Goal: Transaction & Acquisition: Purchase product/service

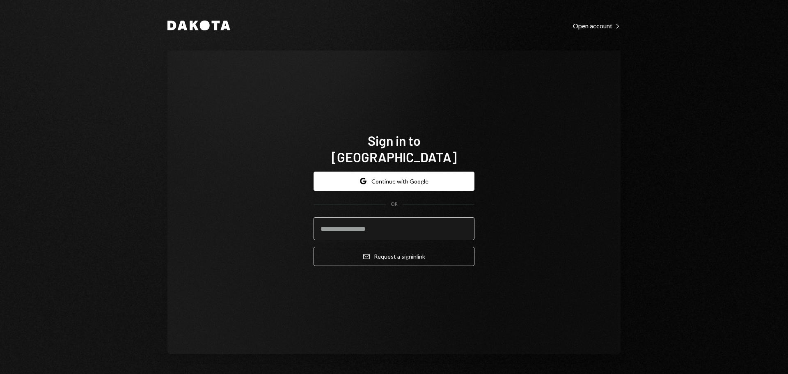
click at [373, 225] on input "email" at bounding box center [394, 228] width 161 height 23
type input "**********"
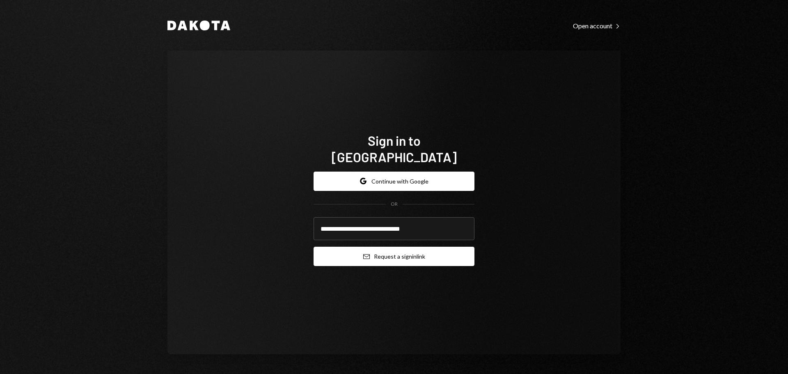
click at [373, 252] on button "Email Request a sign in link" at bounding box center [394, 256] width 161 height 19
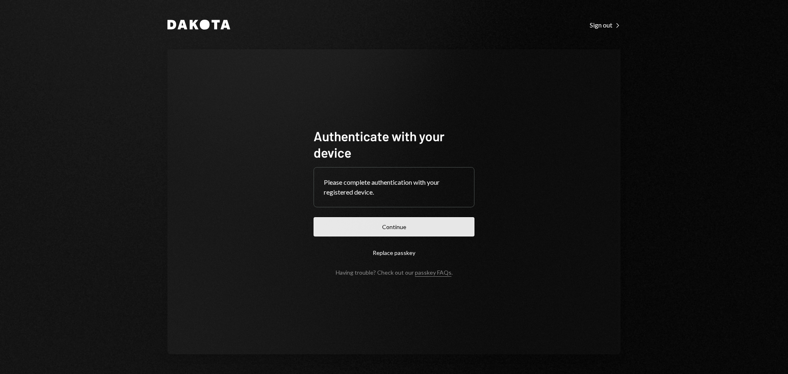
click at [386, 222] on button "Continue" at bounding box center [394, 226] width 161 height 19
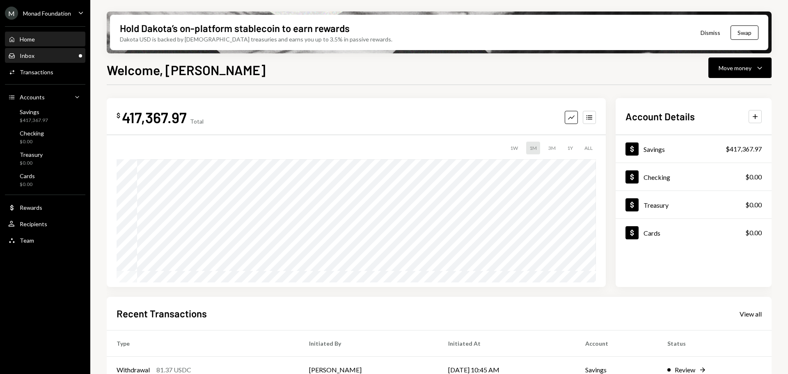
click at [45, 53] on div "Inbox Inbox" at bounding box center [45, 55] width 74 height 7
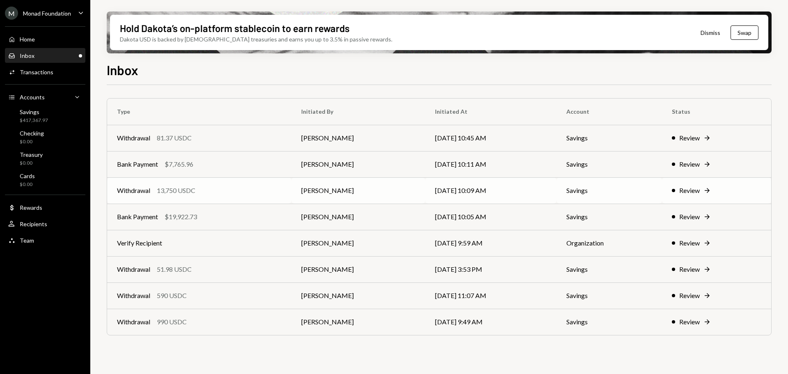
drag, startPoint x: 208, startPoint y: 196, endPoint x: 221, endPoint y: 196, distance: 12.7
click at [208, 196] on td "Withdrawal 13,750 USDC" at bounding box center [199, 190] width 184 height 26
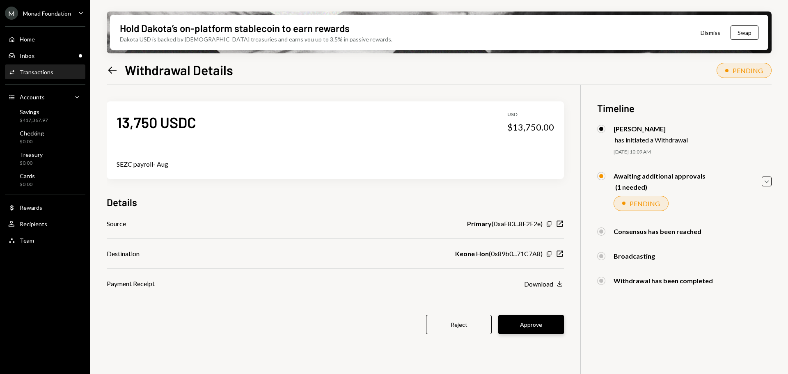
click at [537, 327] on button "Approve" at bounding box center [531, 324] width 66 height 19
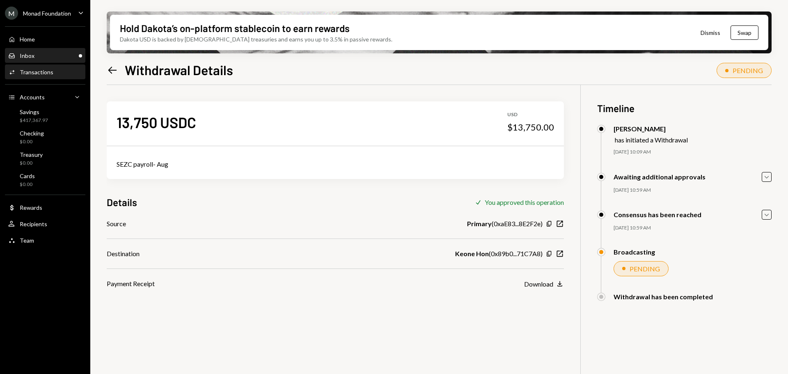
click at [62, 54] on div "Inbox Inbox" at bounding box center [45, 55] width 74 height 7
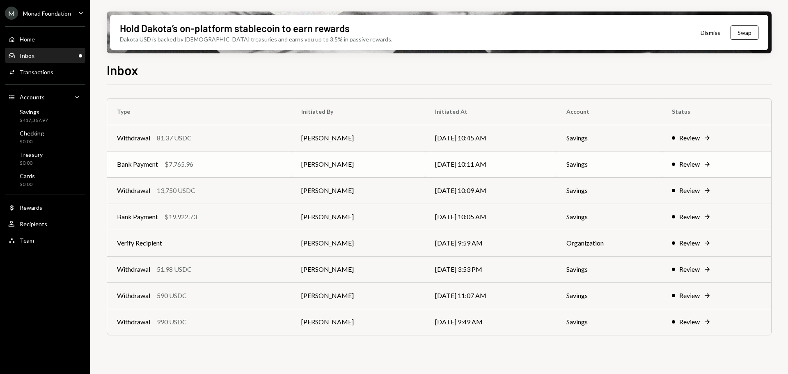
click at [218, 170] on td "Bank Payment $7,765.96" at bounding box center [199, 164] width 184 height 26
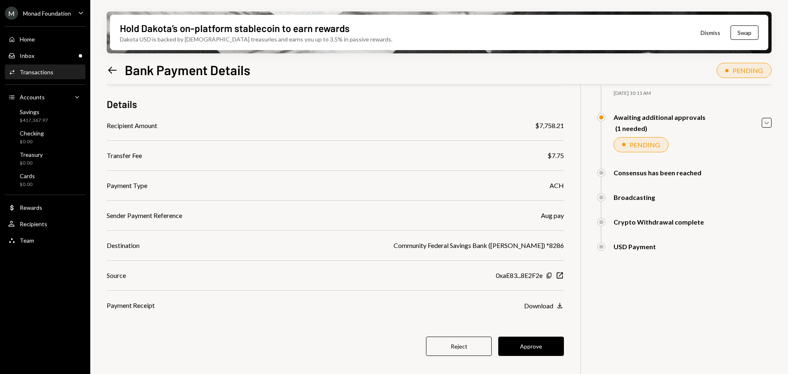
scroll to position [66, 0]
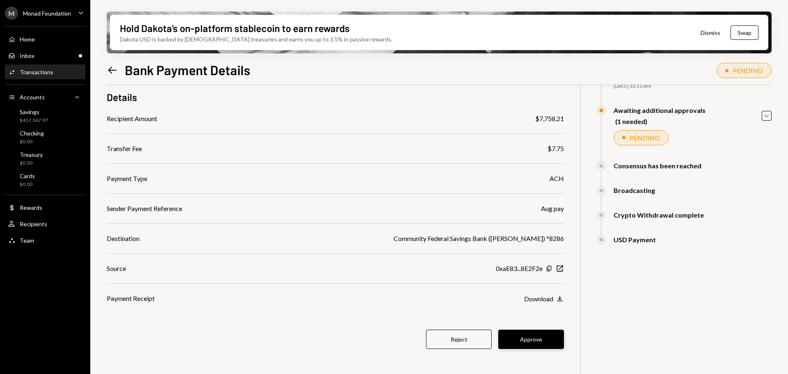
click at [534, 337] on button "Approve" at bounding box center [531, 339] width 66 height 19
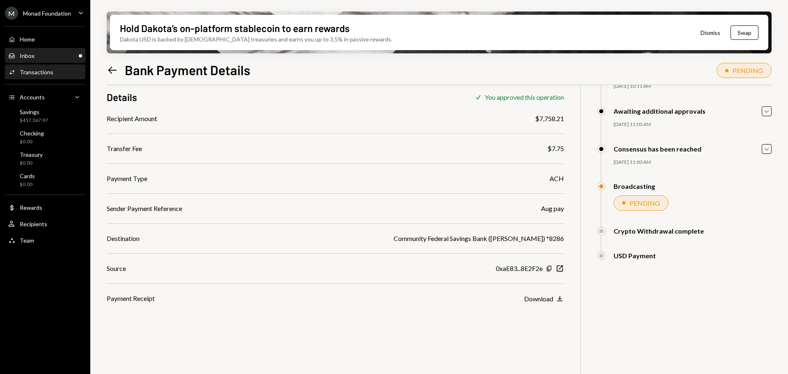
click at [41, 53] on div "Inbox Inbox" at bounding box center [45, 55] width 74 height 7
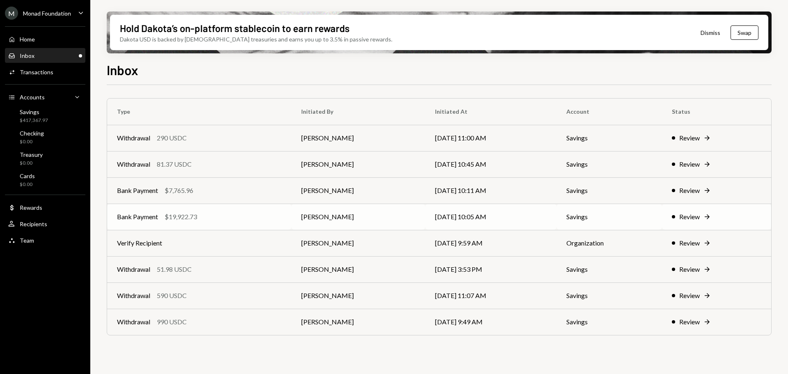
click at [227, 216] on div "Bank Payment $19,922.73" at bounding box center [199, 217] width 165 height 10
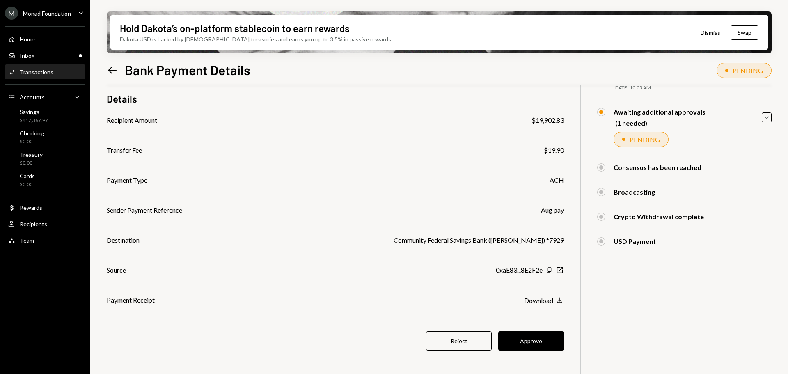
scroll to position [66, 0]
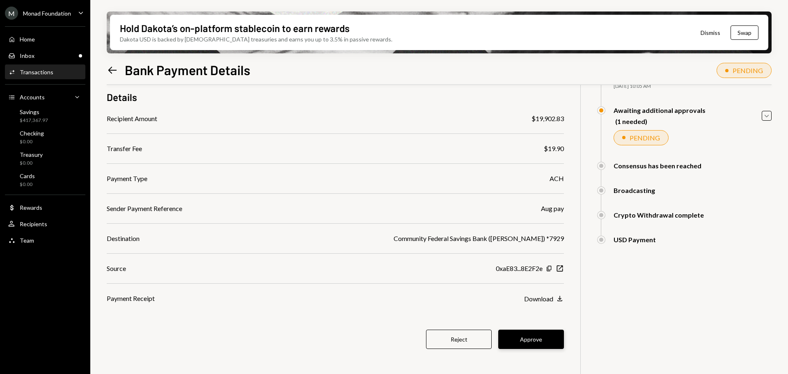
click at [532, 340] on button "Approve" at bounding box center [531, 339] width 66 height 19
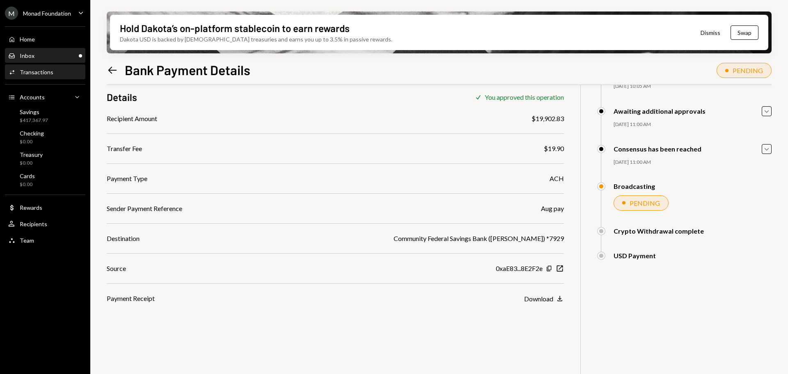
click at [41, 56] on div "Inbox Inbox" at bounding box center [45, 55] width 74 height 7
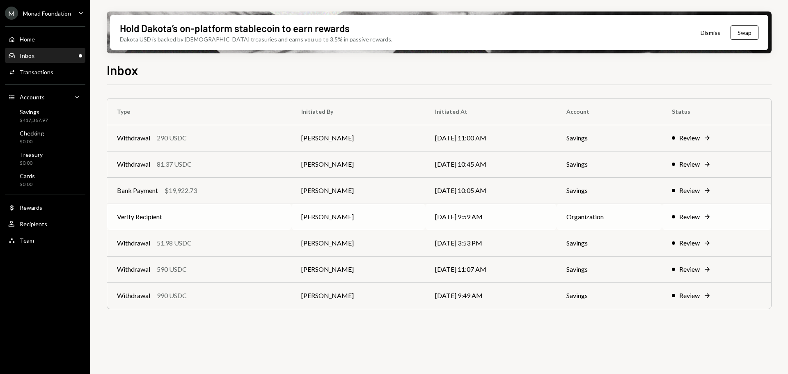
click at [222, 215] on td "Verify Recipient" at bounding box center [199, 217] width 184 height 26
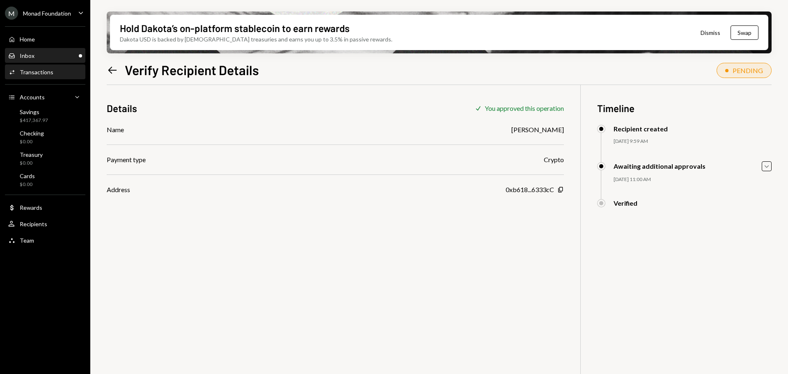
click at [29, 53] on div "Inbox" at bounding box center [27, 55] width 15 height 7
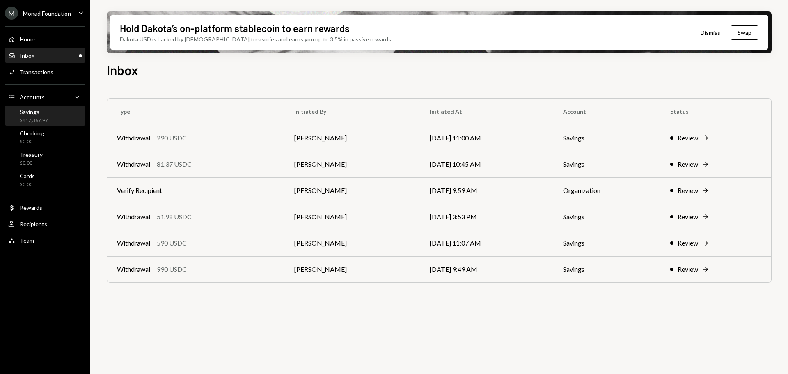
click at [50, 117] on div "Savings $417,367.97" at bounding box center [45, 116] width 74 height 16
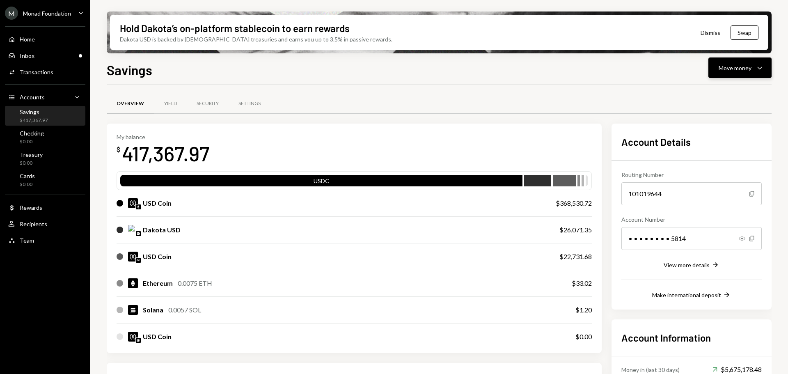
click at [742, 69] on div "Move money" at bounding box center [735, 68] width 33 height 9
click at [717, 90] on div "Send" at bounding box center [733, 92] width 60 height 9
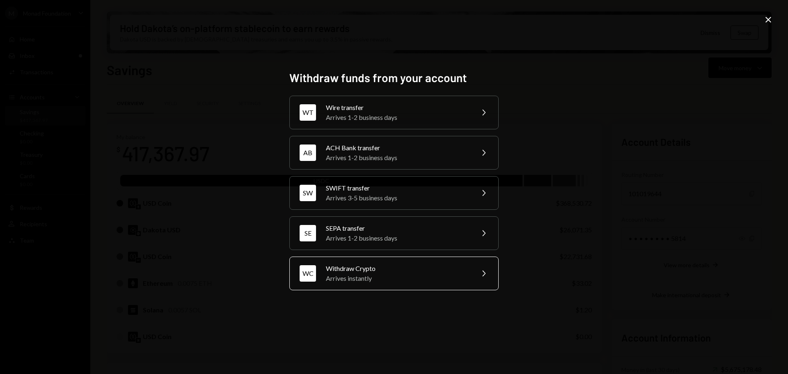
click at [369, 276] on div "Arrives instantly" at bounding box center [397, 278] width 143 height 10
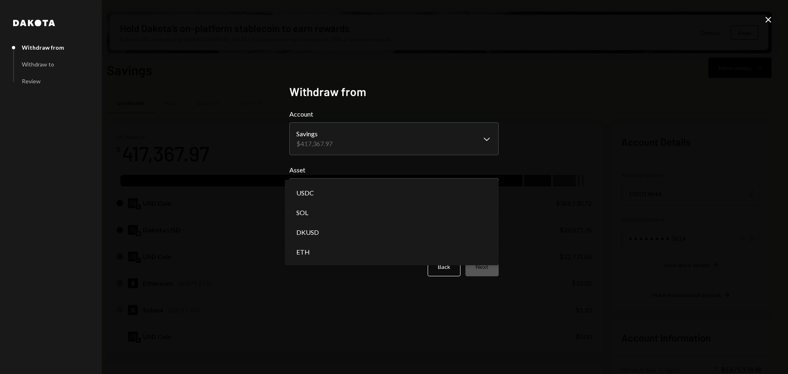
click at [366, 196] on body "M Monad Foundation Caret Down Home Home Inbox Inbox Activities Transactions Acc…" at bounding box center [394, 187] width 788 height 374
select select "****"
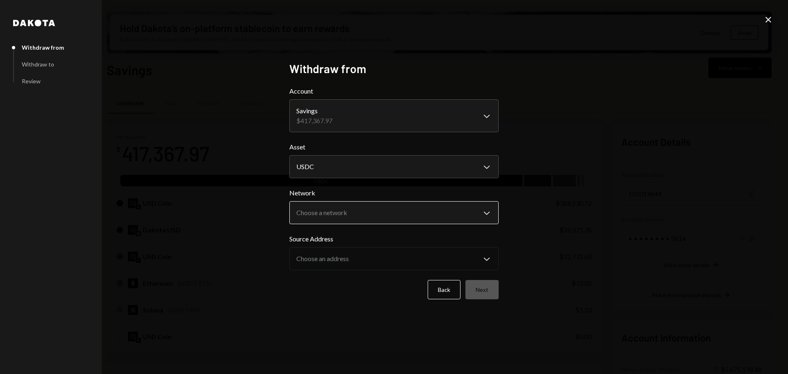
click at [370, 212] on body "M Monad Foundation Caret Down Home Home Inbox Inbox Activities Transactions Acc…" at bounding box center [394, 187] width 788 height 374
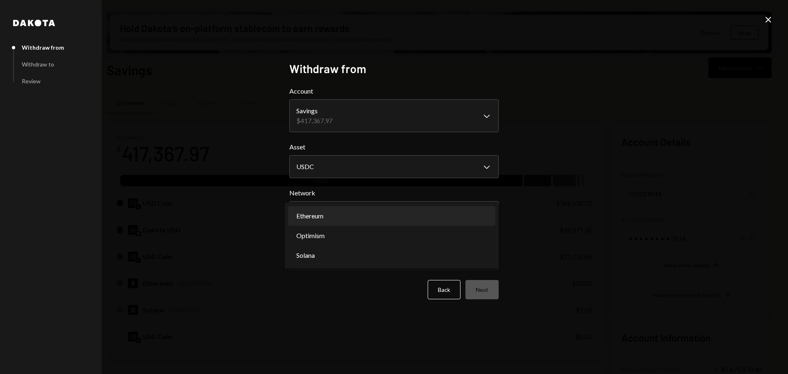
select select "**********"
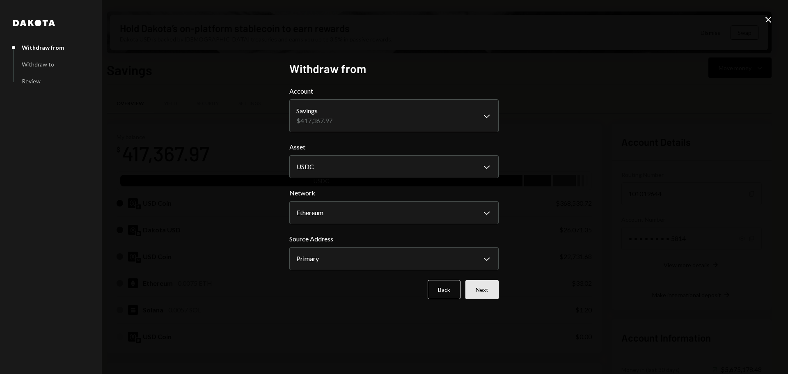
click at [495, 289] on button "Next" at bounding box center [481, 289] width 33 height 19
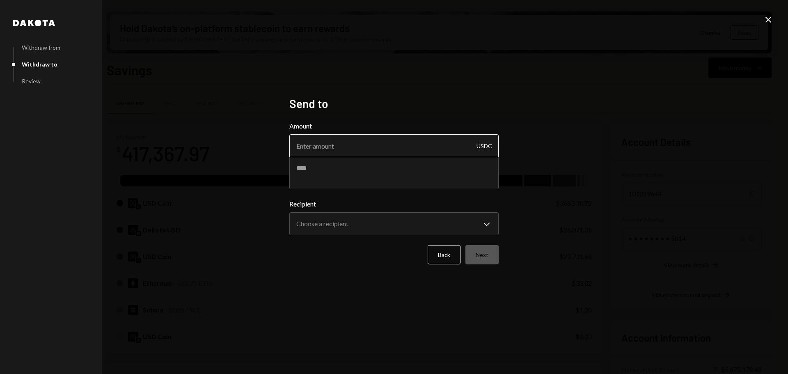
click at [360, 148] on input "Amount" at bounding box center [393, 145] width 209 height 23
type input "10"
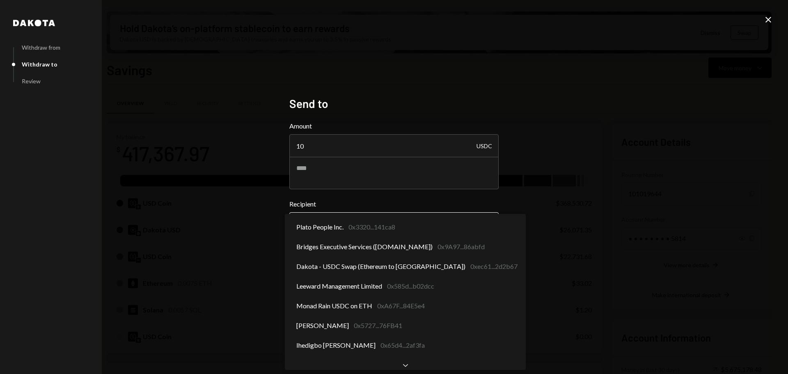
click at [360, 233] on body "M Monad Foundation Caret Down Home Home Inbox Inbox Activities Transactions Acc…" at bounding box center [394, 187] width 788 height 374
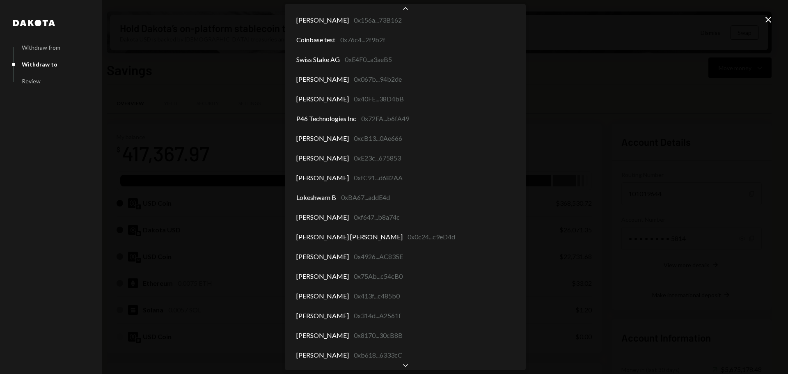
scroll to position [3551, 0]
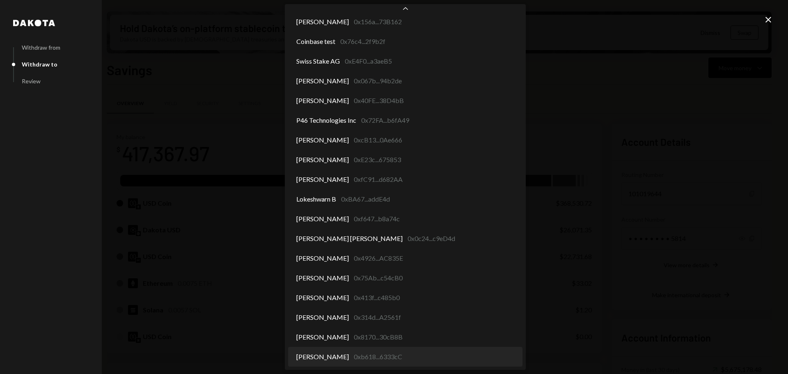
select select "**********"
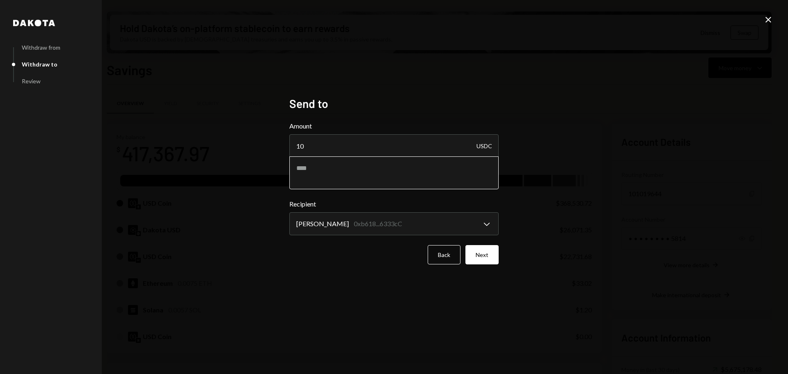
click at [372, 165] on textarea at bounding box center [393, 172] width 209 height 33
type textarea "*"
type textarea "**********"
click at [485, 248] on button "Next" at bounding box center [481, 254] width 33 height 19
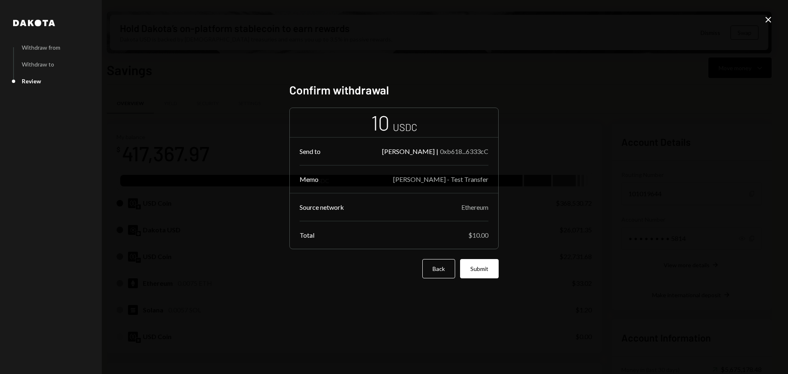
click at [498, 263] on div "Dakota Withdraw from Withdraw to Review Confirm withdrawal 10 USDC Send to Nick…" at bounding box center [393, 187] width 229 height 228
click at [482, 266] on button "Submit" at bounding box center [479, 268] width 39 height 19
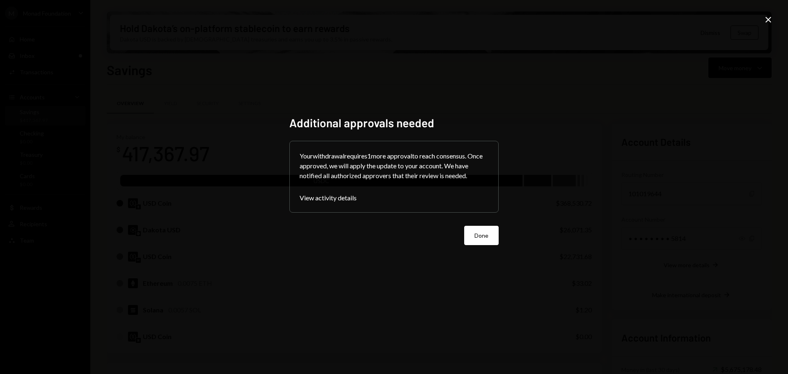
drag, startPoint x: 469, startPoint y: 232, endPoint x: 459, endPoint y: 229, distance: 10.6
click at [469, 232] on button "Done" at bounding box center [481, 235] width 34 height 19
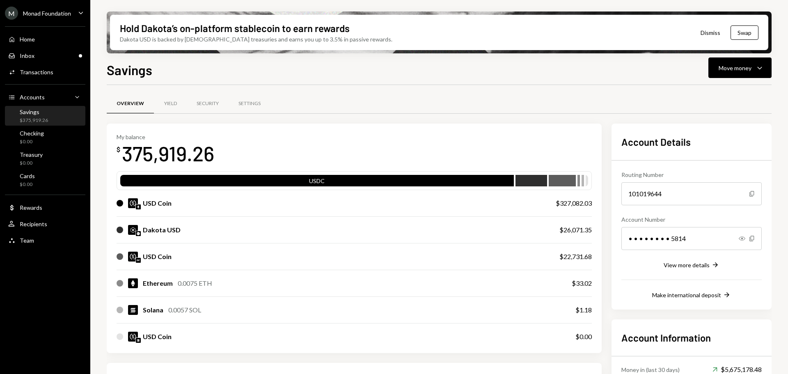
click at [53, 116] on div "Savings $375,919.26" at bounding box center [45, 116] width 74 height 16
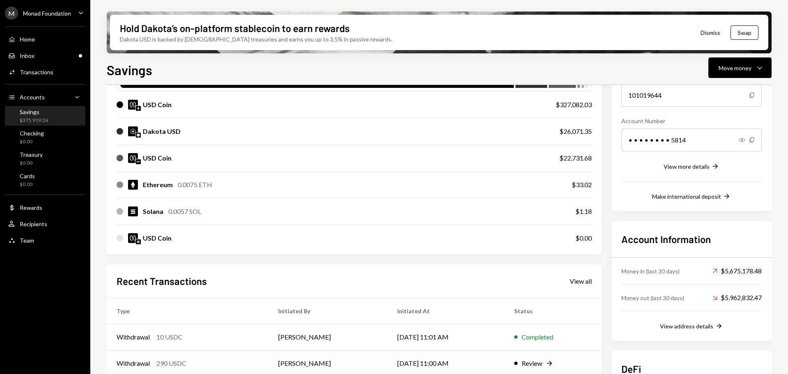
scroll to position [187, 0]
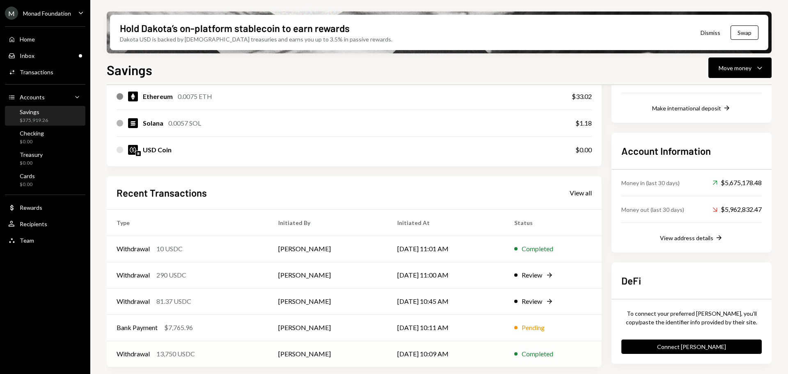
click at [211, 355] on div "Withdrawal 13,750 USDC" at bounding box center [188, 354] width 142 height 10
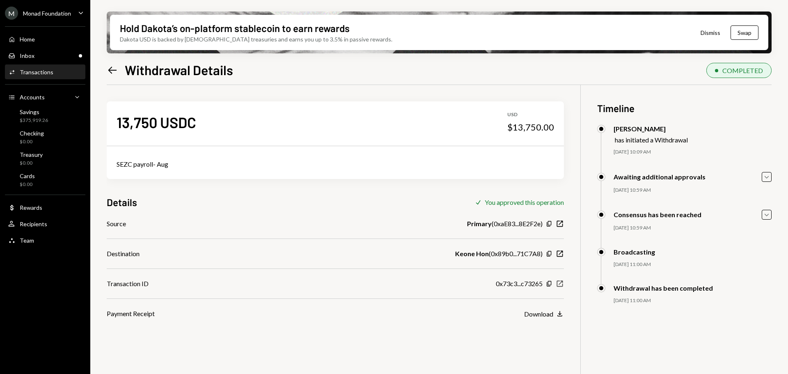
click at [558, 283] on icon "New Window" at bounding box center [560, 283] width 8 height 8
click at [41, 57] on div "Inbox Inbox" at bounding box center [45, 55] width 74 height 7
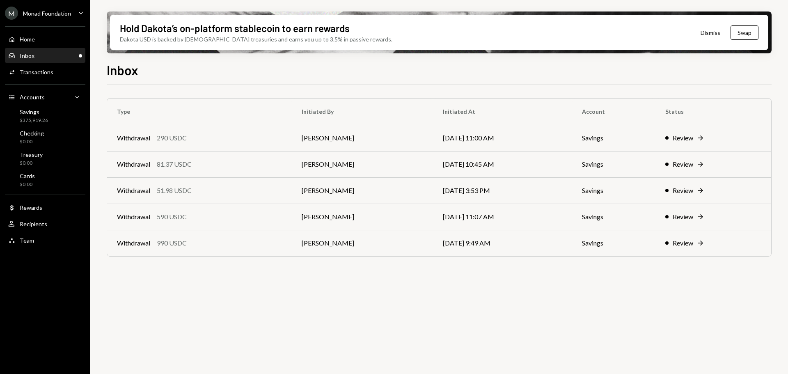
click at [45, 54] on div "Inbox Inbox" at bounding box center [45, 55] width 74 height 7
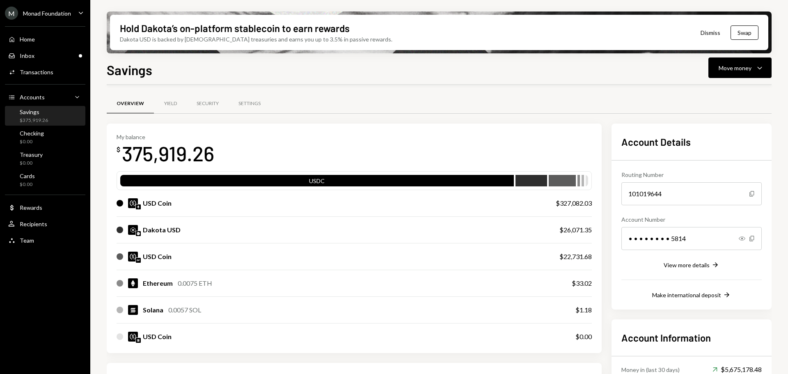
scroll to position [183, 0]
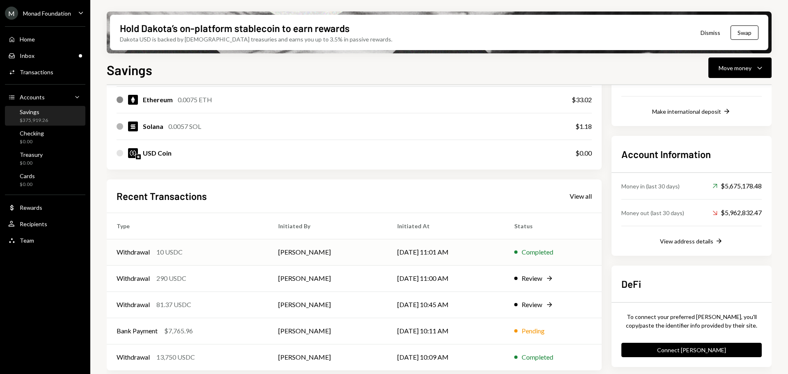
click at [239, 257] on td "Withdrawal 10 USDC" at bounding box center [188, 252] width 162 height 26
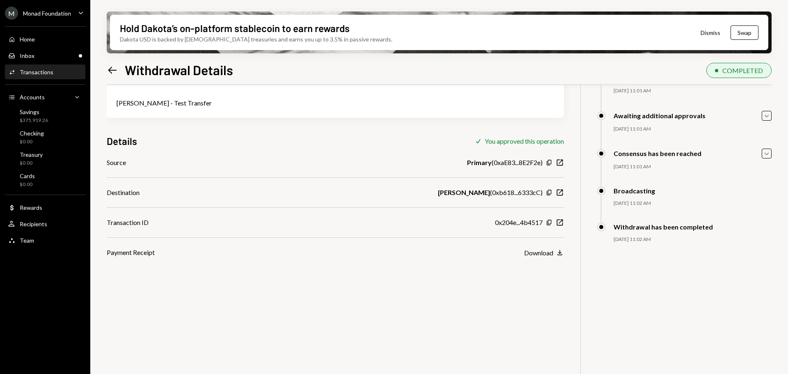
scroll to position [66, 0]
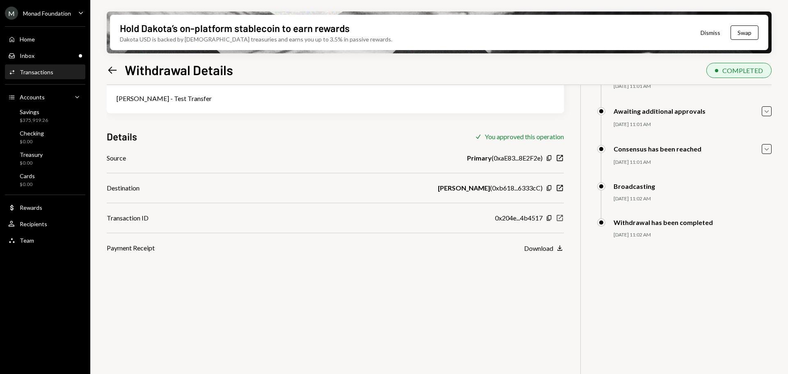
click at [559, 218] on icon "New Window" at bounding box center [560, 218] width 8 height 8
click at [40, 52] on div "Inbox Inbox" at bounding box center [45, 55] width 74 height 7
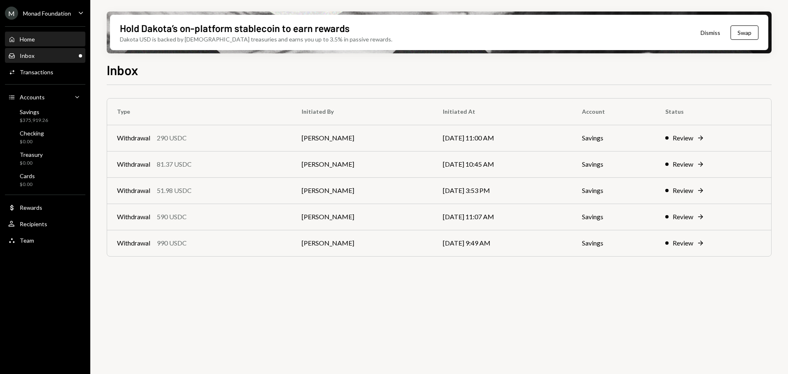
click at [39, 45] on div "Home Home" at bounding box center [45, 39] width 74 height 14
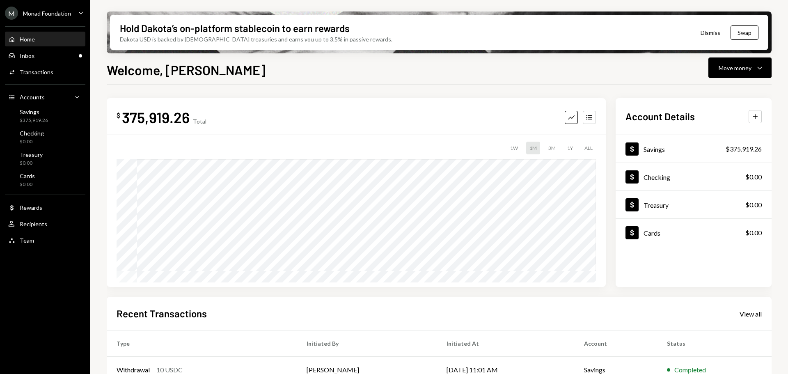
click at [46, 17] on div "M Monad Foundation" at bounding box center [38, 13] width 66 height 13
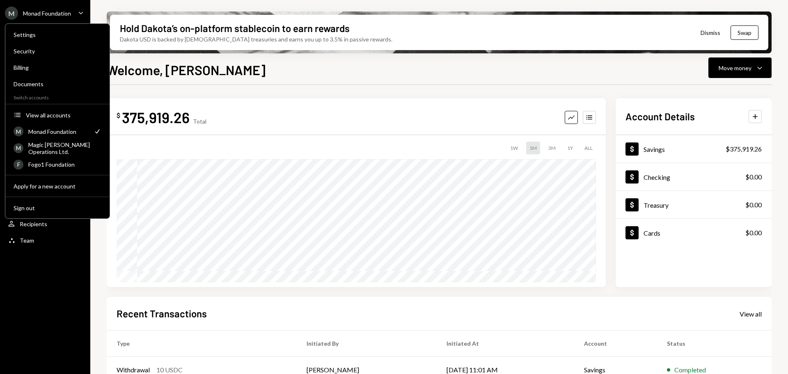
click at [122, 5] on div "Hold Dakota’s on-platform stablecoin to earn rewards Dakota USD is backed by U.…" at bounding box center [439, 187] width 698 height 374
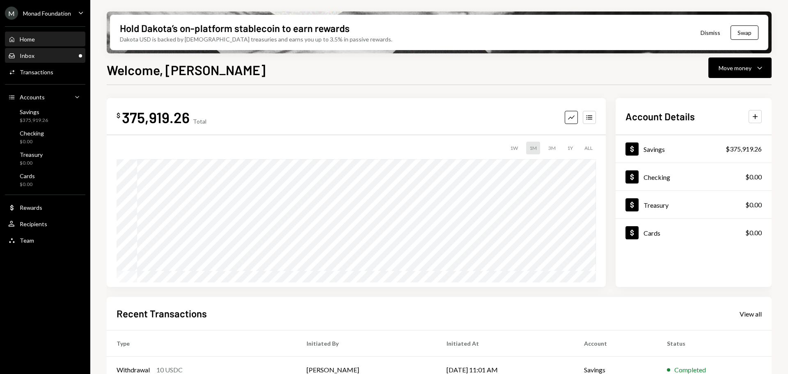
click at [52, 55] on div "Inbox Inbox" at bounding box center [45, 55] width 74 height 7
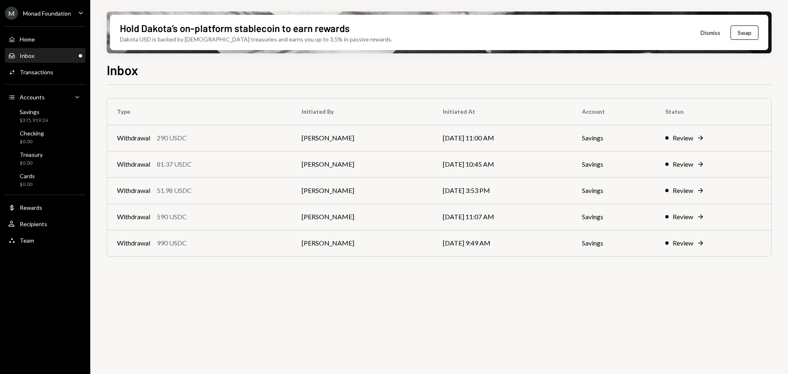
drag, startPoint x: 232, startPoint y: 194, endPoint x: 236, endPoint y: 194, distance: 4.5
click at [232, 194] on div "Withdrawal 51.98 USDC" at bounding box center [199, 191] width 165 height 10
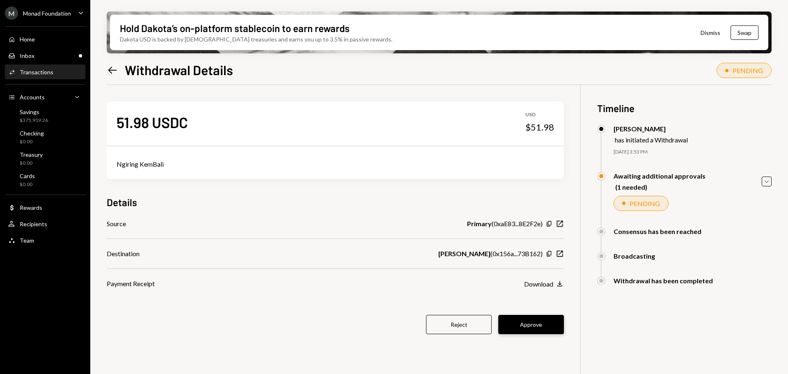
click at [531, 321] on button "Approve" at bounding box center [531, 324] width 66 height 19
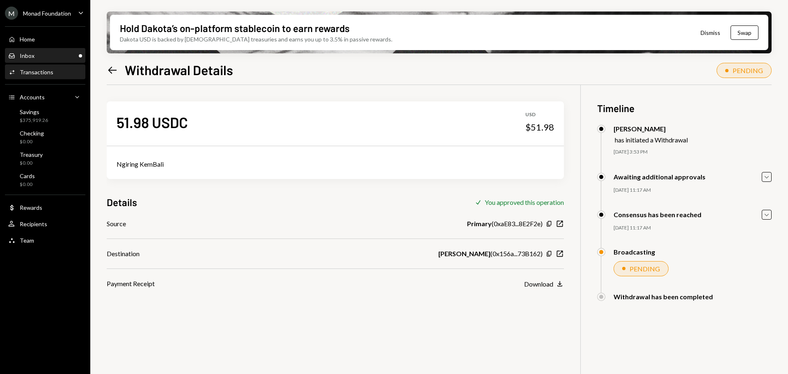
click at [46, 50] on div "Inbox Inbox" at bounding box center [45, 56] width 74 height 14
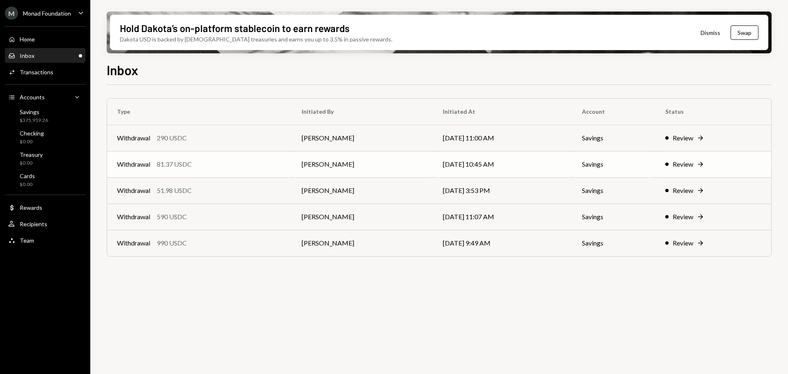
click at [234, 171] on td "Withdrawal 81.37 USDC" at bounding box center [199, 164] width 185 height 26
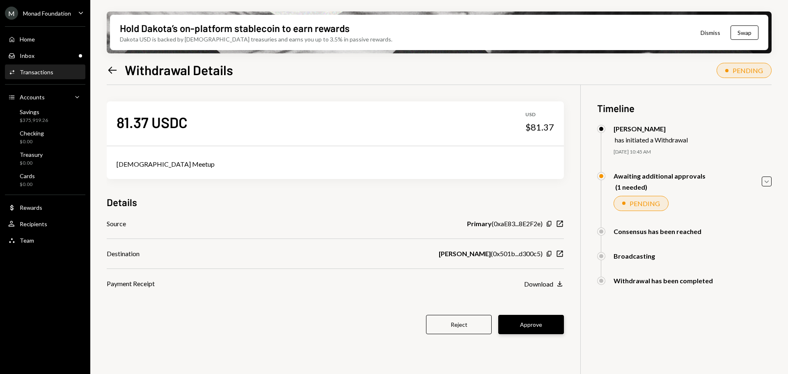
click at [542, 323] on button "Approve" at bounding box center [531, 324] width 66 height 19
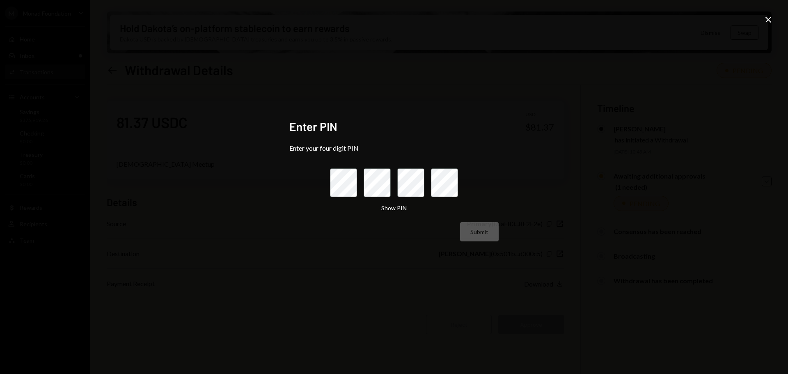
click at [762, 18] on div "Enter PIN Enter your four digit PIN Show PIN Submit Close" at bounding box center [394, 187] width 788 height 374
click at [767, 21] on icon at bounding box center [768, 20] width 6 height 6
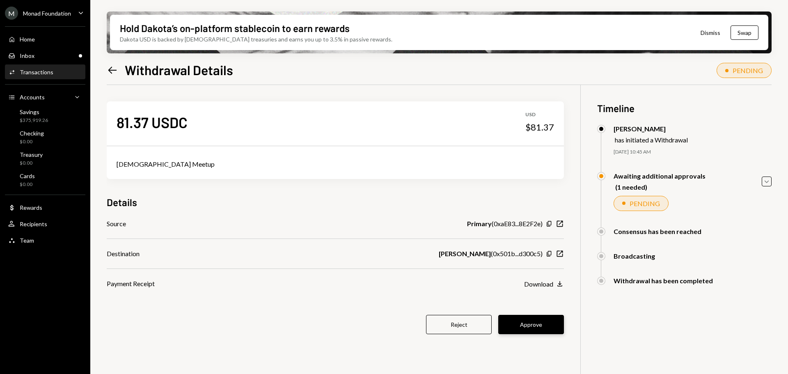
click at [540, 323] on button "Approve" at bounding box center [531, 324] width 66 height 19
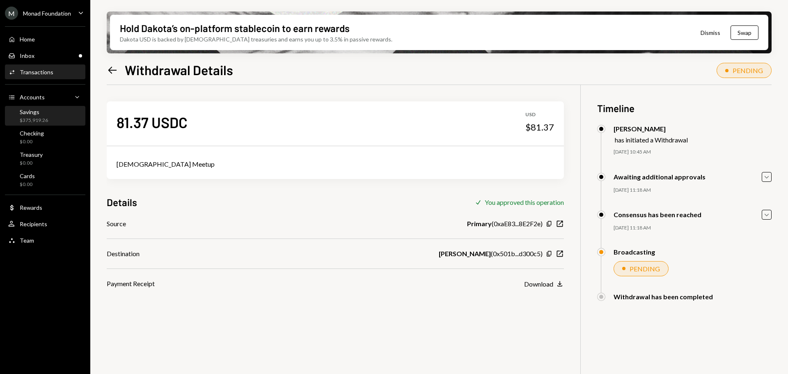
click at [62, 119] on div "Savings $375,919.26" at bounding box center [45, 116] width 74 height 16
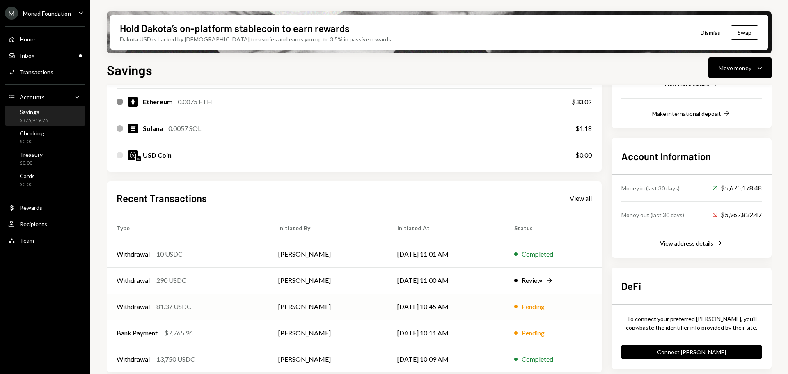
scroll to position [187, 0]
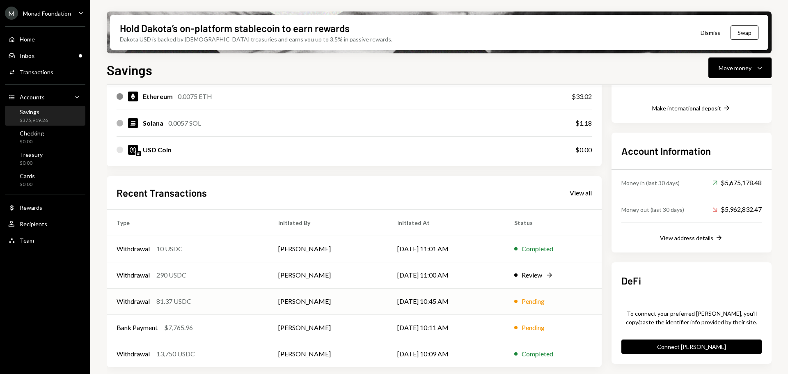
click at [234, 302] on div "Withdrawal 81.37 USDC" at bounding box center [188, 301] width 142 height 10
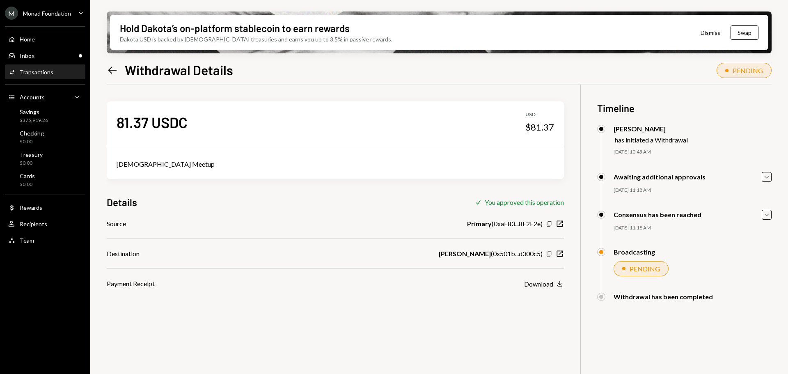
click at [547, 254] on icon "Copy" at bounding box center [549, 253] width 7 height 7
click at [560, 257] on icon "button" at bounding box center [560, 254] width 6 height 6
click at [43, 112] on div "Savings" at bounding box center [34, 111] width 28 height 7
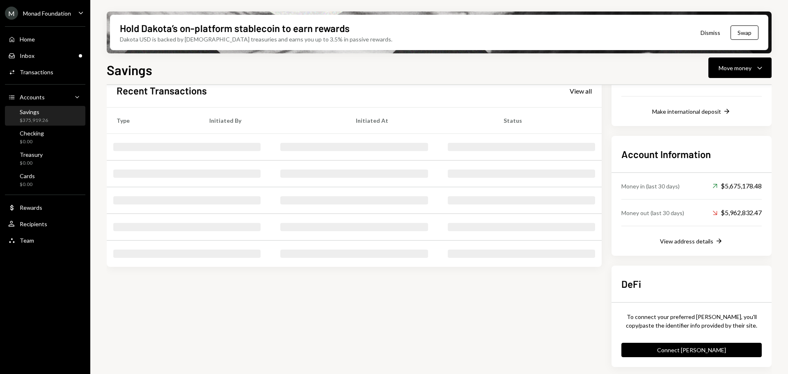
scroll to position [187, 0]
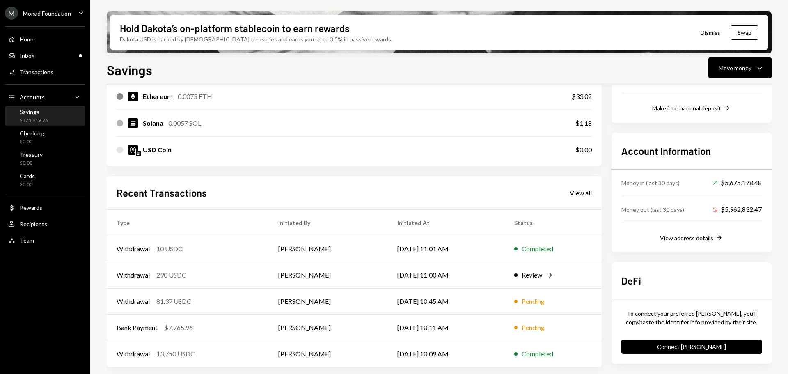
click at [585, 197] on div "Recent Transactions View all" at bounding box center [354, 193] width 475 height 14
click at [587, 194] on div "View all" at bounding box center [581, 193] width 22 height 8
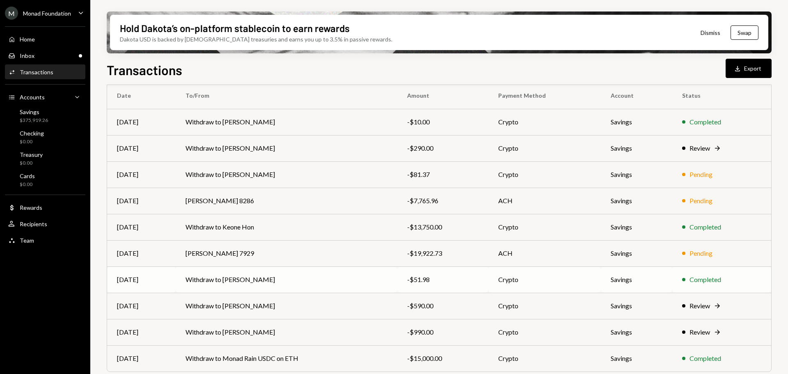
scroll to position [82, 0]
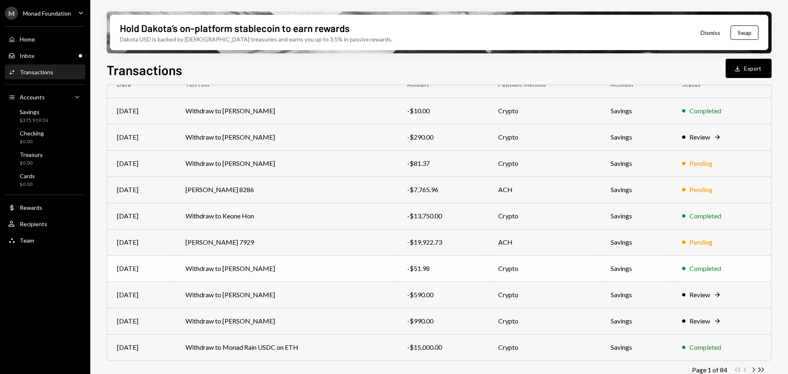
click at [377, 264] on td "Withdraw to [PERSON_NAME]" at bounding box center [287, 268] width 222 height 26
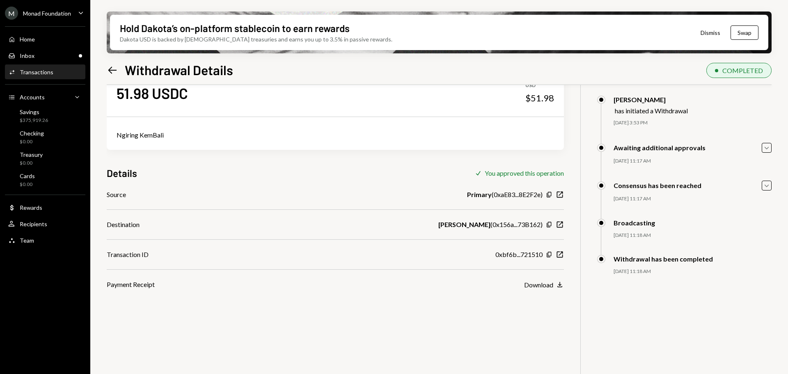
scroll to position [66, 0]
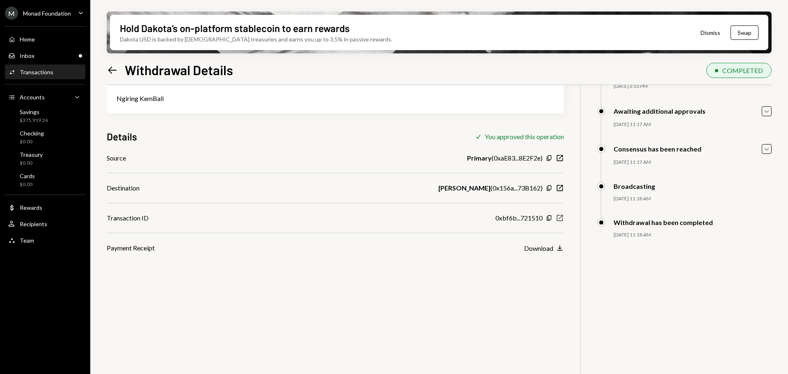
click at [559, 219] on icon "New Window" at bounding box center [560, 218] width 8 height 8
click at [48, 120] on div "Savings $375,919.26" at bounding box center [45, 116] width 74 height 16
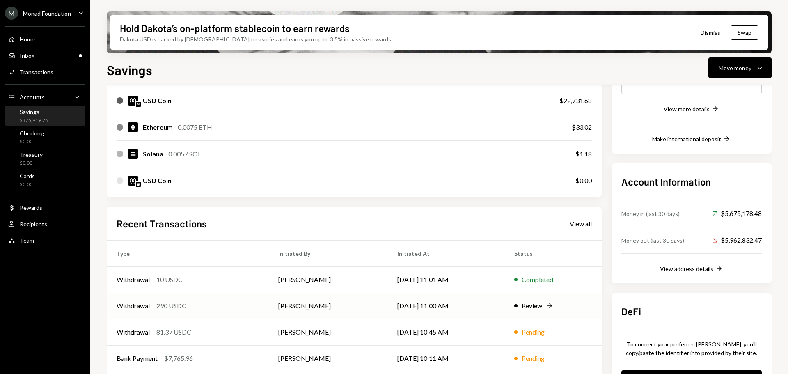
scroll to position [187, 0]
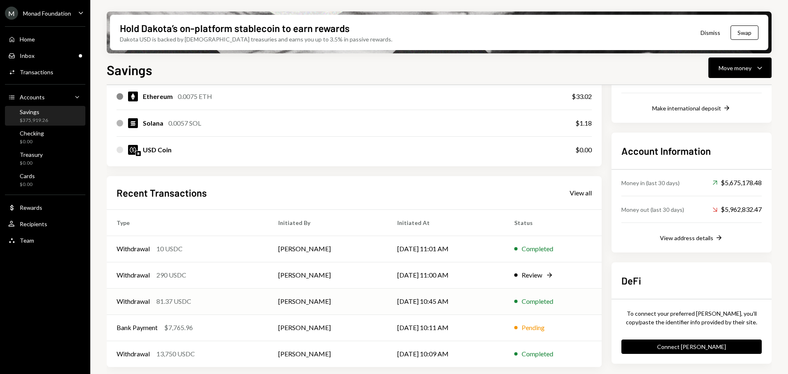
click at [215, 298] on div "Withdrawal 81.37 USDC" at bounding box center [188, 301] width 142 height 10
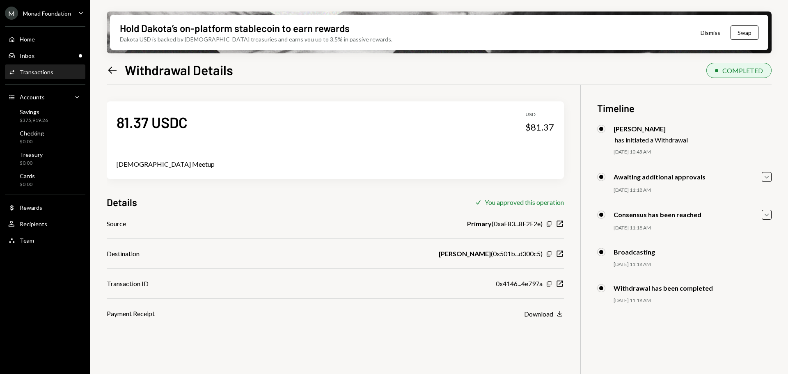
click at [557, 288] on div "0x4146...4e797a Copy New Window" at bounding box center [530, 284] width 68 height 10
click at [557, 282] on icon "button" at bounding box center [560, 284] width 6 height 6
click at [46, 57] on div "Inbox Inbox" at bounding box center [45, 55] width 74 height 7
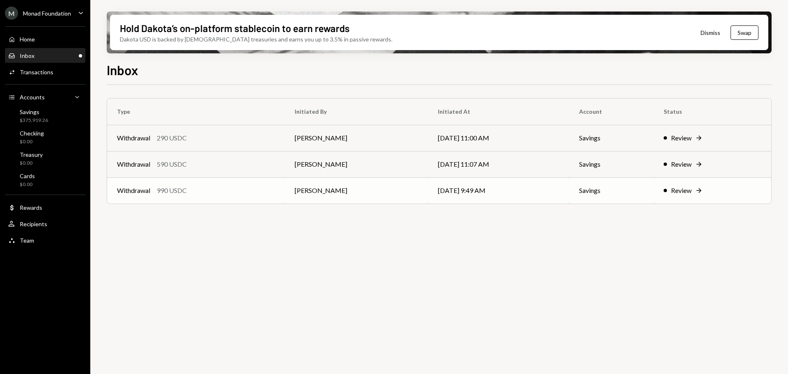
click at [245, 193] on div "Withdrawal 990 USDC" at bounding box center [196, 191] width 158 height 10
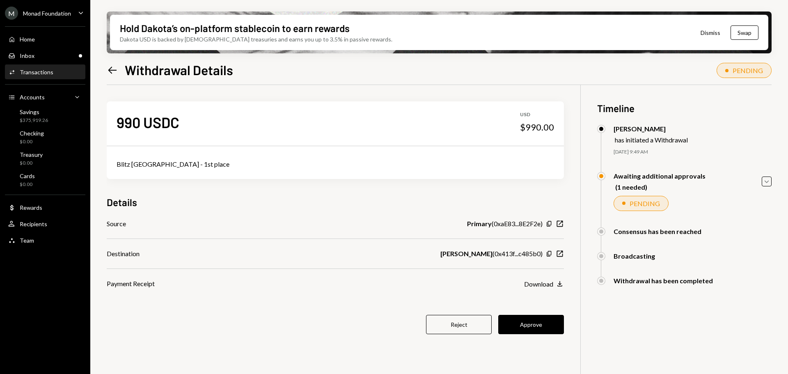
drag, startPoint x: 531, startPoint y: 321, endPoint x: 489, endPoint y: 275, distance: 62.1
click at [531, 321] on button "Approve" at bounding box center [531, 324] width 66 height 19
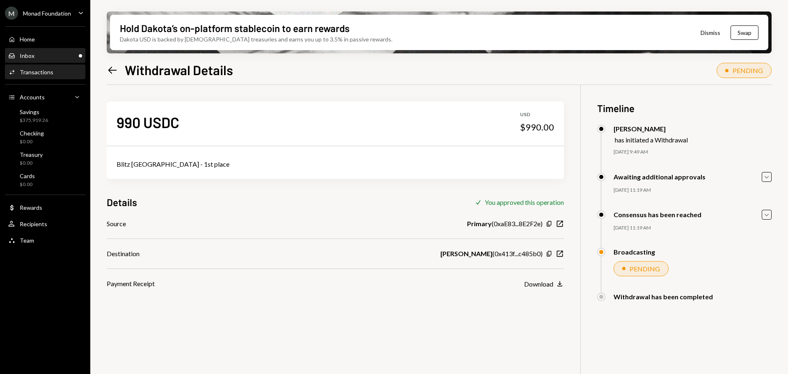
click at [41, 57] on div "Inbox Inbox" at bounding box center [45, 55] width 74 height 7
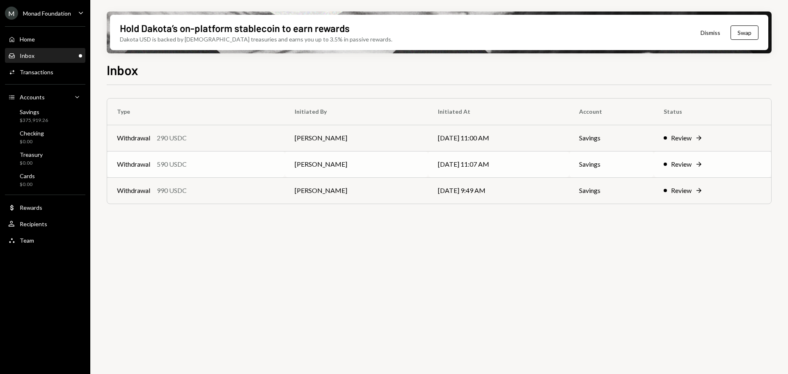
click at [225, 167] on div "Withdrawal 590 USDC" at bounding box center [196, 164] width 158 height 10
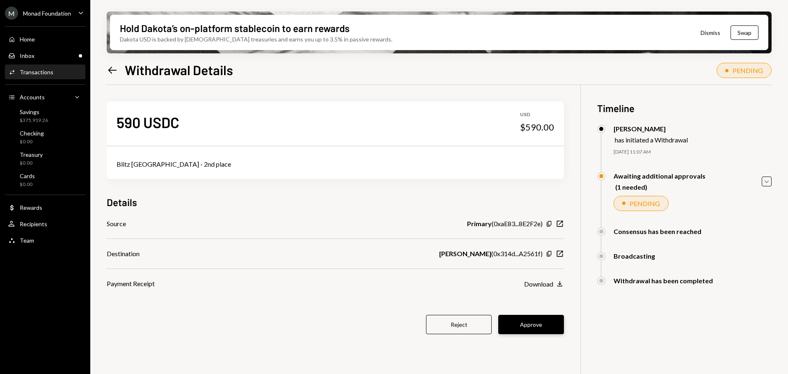
click at [545, 323] on button "Approve" at bounding box center [531, 324] width 66 height 19
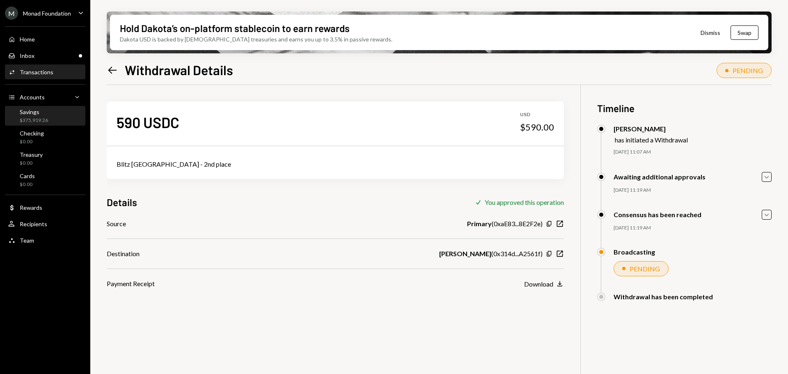
click at [47, 121] on div "$375,919.26" at bounding box center [34, 120] width 28 height 7
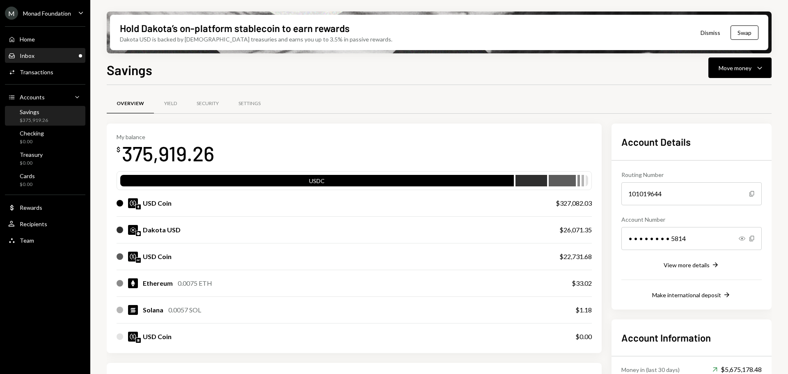
click at [50, 58] on div "Inbox Inbox" at bounding box center [45, 55] width 74 height 7
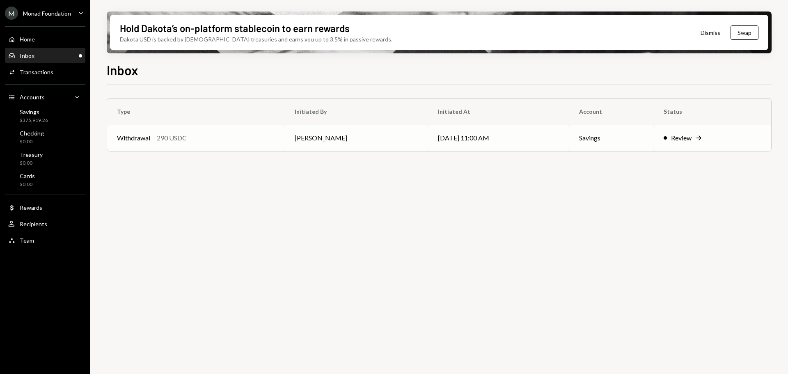
click at [228, 137] on div "Withdrawal 290 USDC" at bounding box center [196, 138] width 158 height 10
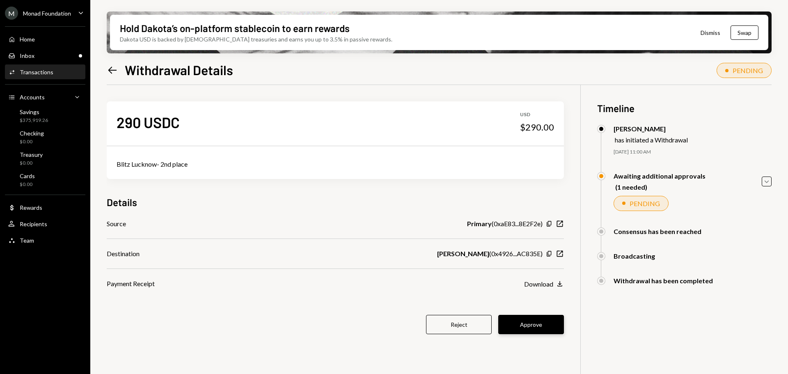
click at [529, 325] on button "Approve" at bounding box center [531, 324] width 66 height 19
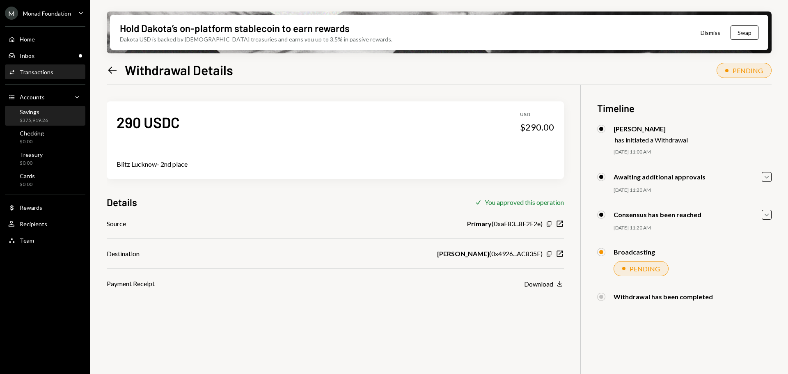
click at [35, 118] on div "$375,919.26" at bounding box center [34, 120] width 28 height 7
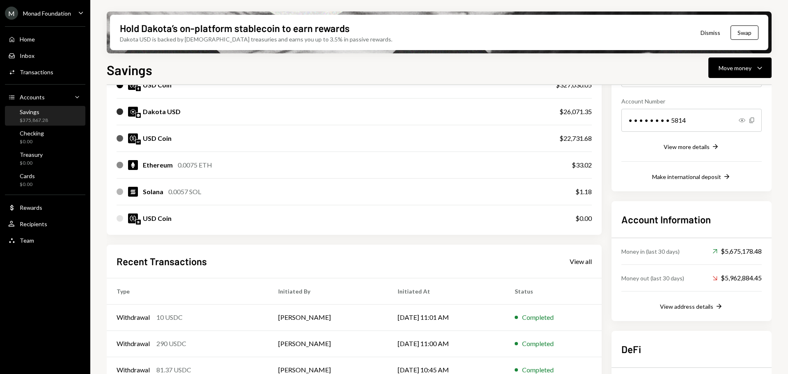
scroll to position [187, 0]
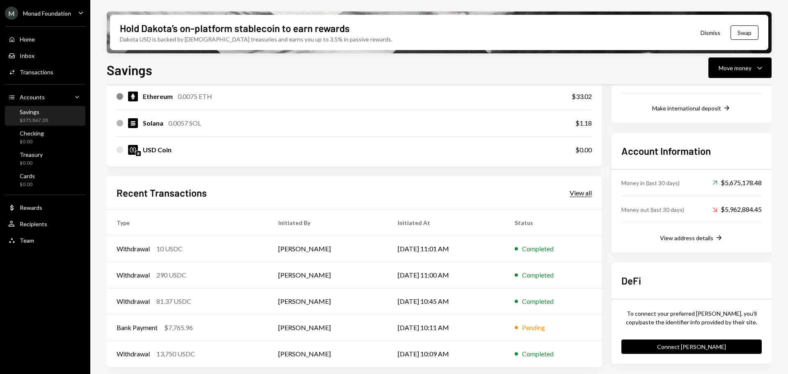
click at [574, 197] on div "View all" at bounding box center [581, 193] width 22 height 8
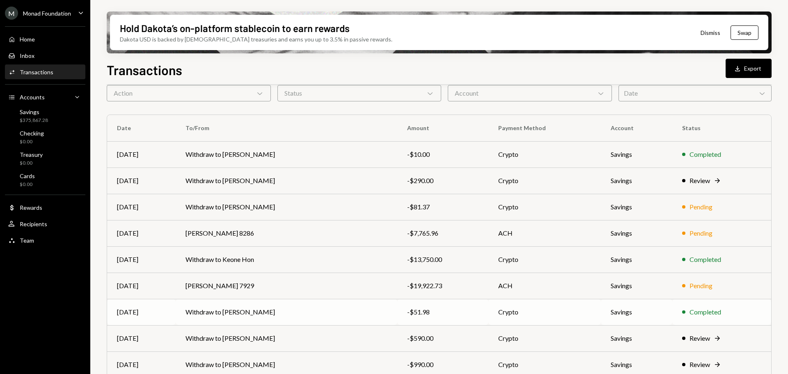
scroll to position [82, 0]
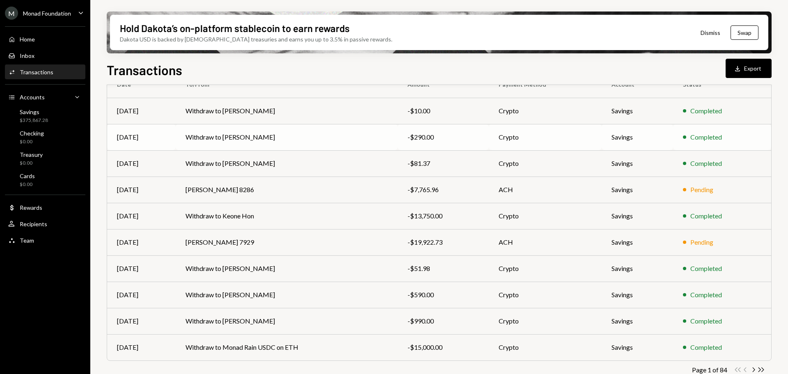
click at [295, 140] on td "Withdraw to [PERSON_NAME]" at bounding box center [287, 137] width 222 height 26
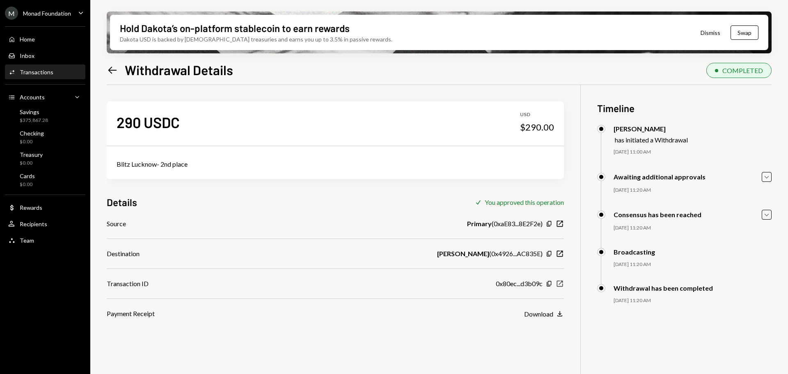
click at [559, 283] on icon "New Window" at bounding box center [560, 283] width 8 height 8
click at [55, 118] on div "Savings $375,867.28" at bounding box center [45, 116] width 74 height 16
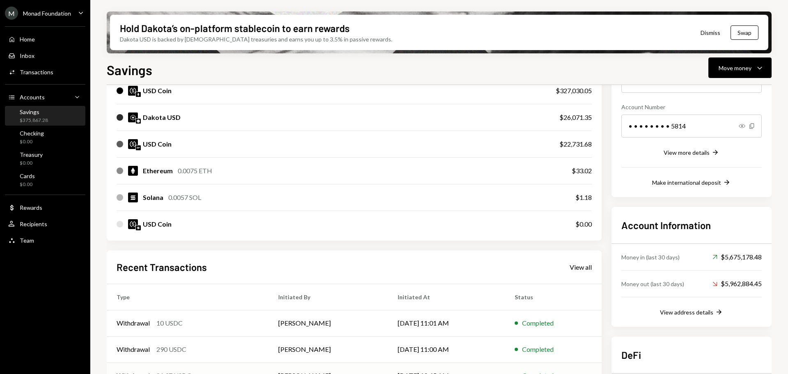
scroll to position [187, 0]
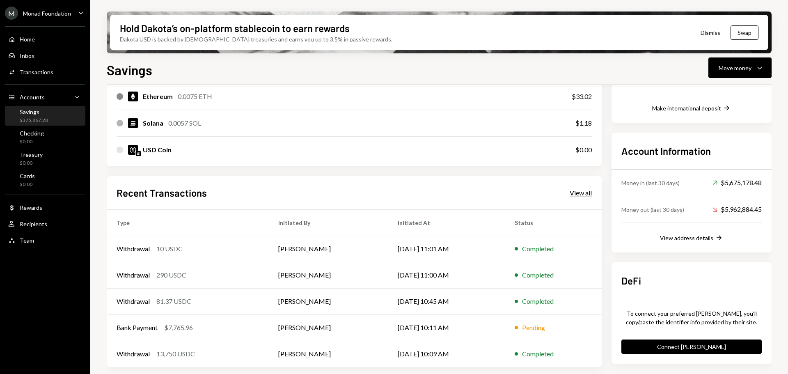
click at [589, 192] on div "View all" at bounding box center [581, 193] width 22 height 8
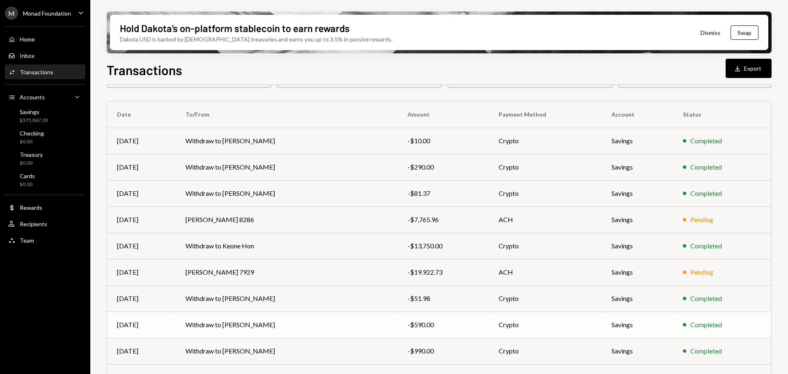
scroll to position [94, 0]
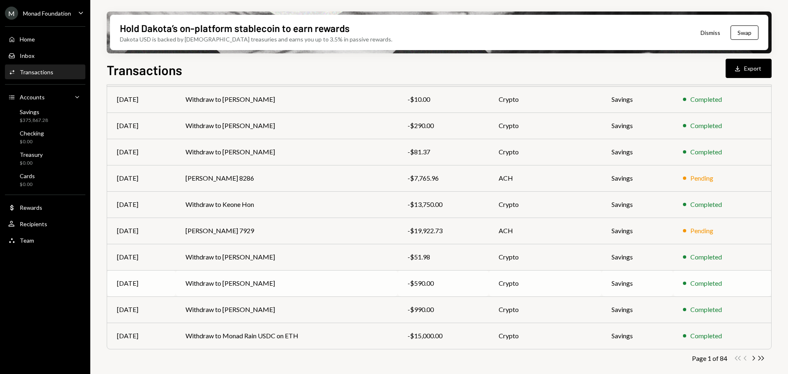
click at [282, 288] on td "Withdraw to [PERSON_NAME]" at bounding box center [287, 283] width 222 height 26
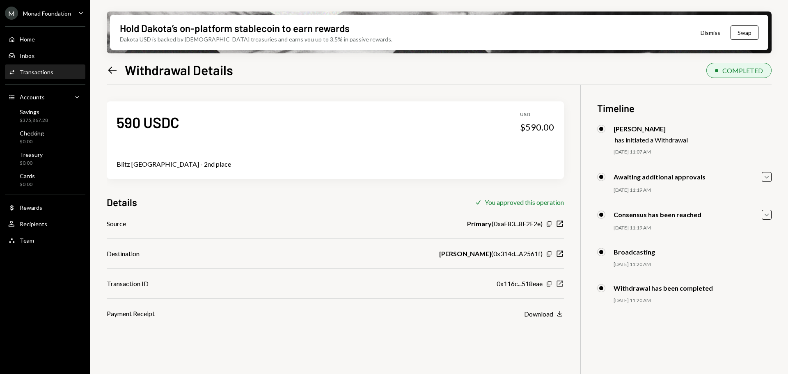
click at [562, 286] on icon "button" at bounding box center [560, 284] width 6 height 6
click at [47, 115] on div "Savings" at bounding box center [34, 111] width 28 height 7
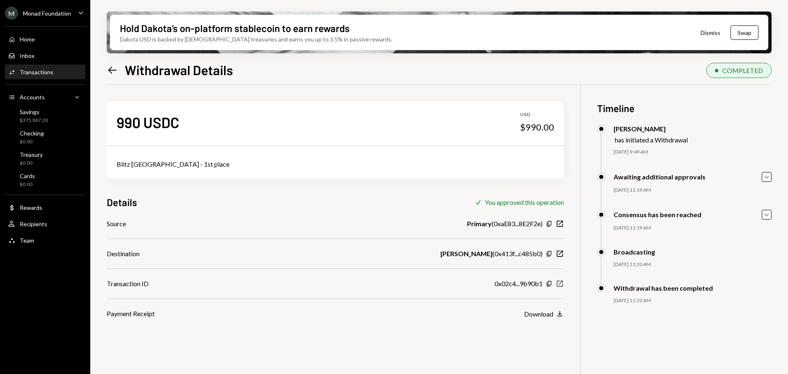
click at [559, 285] on icon "New Window" at bounding box center [560, 283] width 8 height 8
click at [40, 110] on div "Savings" at bounding box center [34, 111] width 28 height 7
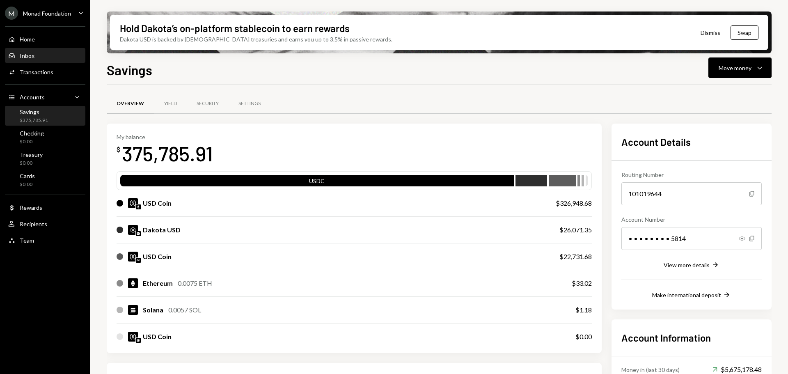
click at [35, 52] on div "Inbox Inbox" at bounding box center [45, 55] width 74 height 7
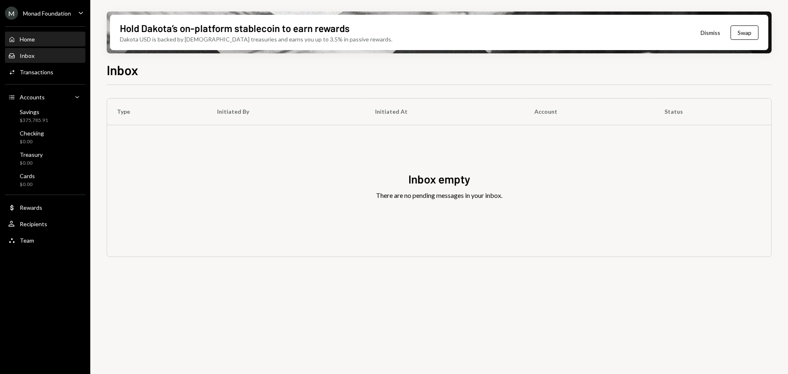
click at [19, 38] on div "Home Home" at bounding box center [21, 39] width 27 height 7
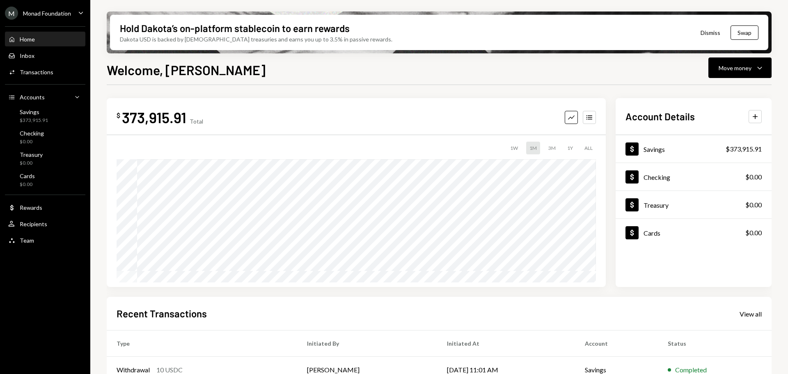
click at [29, 37] on div "Home" at bounding box center [27, 39] width 15 height 7
